Goal: Complete application form

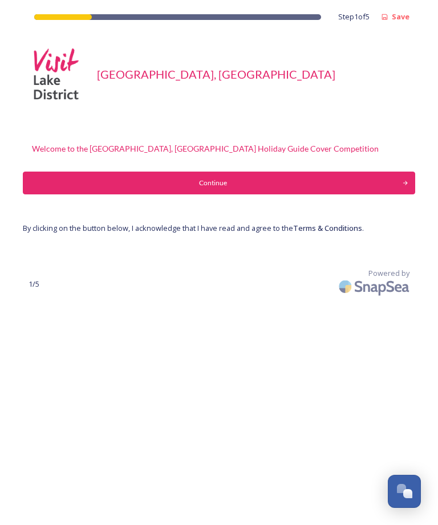
click at [222, 185] on div "Continue" at bounding box center [212, 183] width 367 height 10
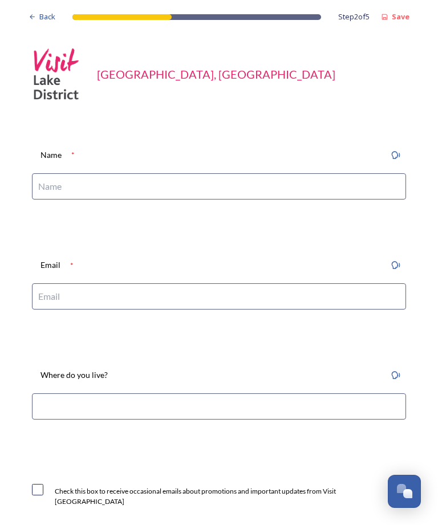
click at [195, 198] on input at bounding box center [219, 186] width 374 height 26
type input "[PERSON_NAME]"
type input "[EMAIL_ADDRESS][DOMAIN_NAME]"
click at [210, 401] on input at bounding box center [219, 406] width 374 height 26
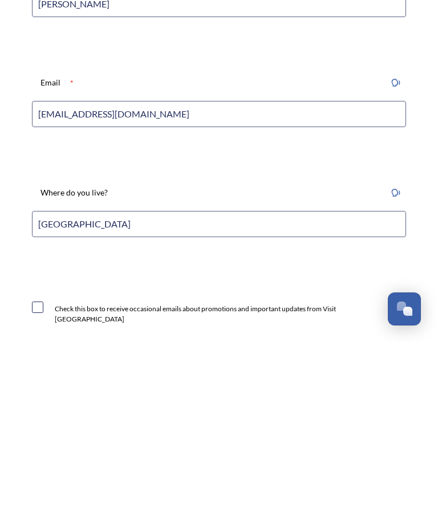
type input "[GEOGRAPHIC_DATA]"
click at [49, 473] on div "Check this box to receive occasional emails about promotions and important upda…" at bounding box center [219, 490] width 374 height 34
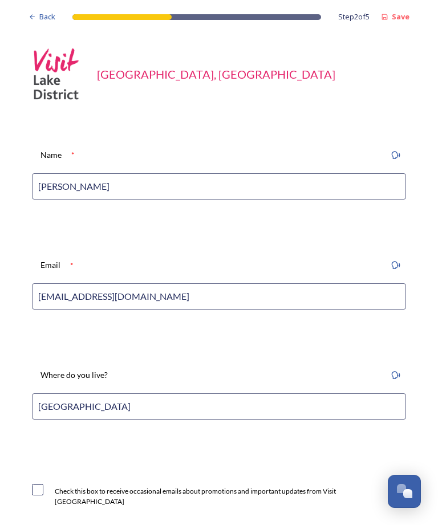
click at [41, 484] on input "checkbox" at bounding box center [37, 489] width 11 height 11
checkbox input "true"
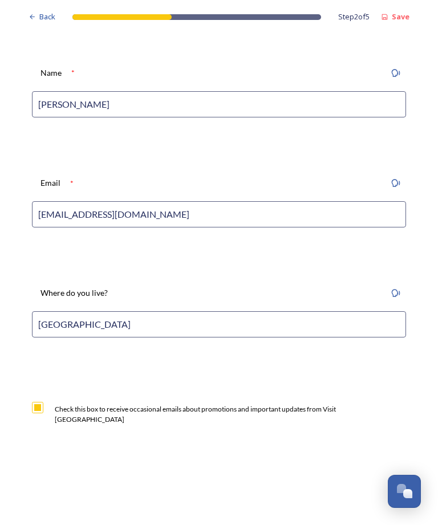
scroll to position [91, 0]
